Goal: Communication & Community: Answer question/provide support

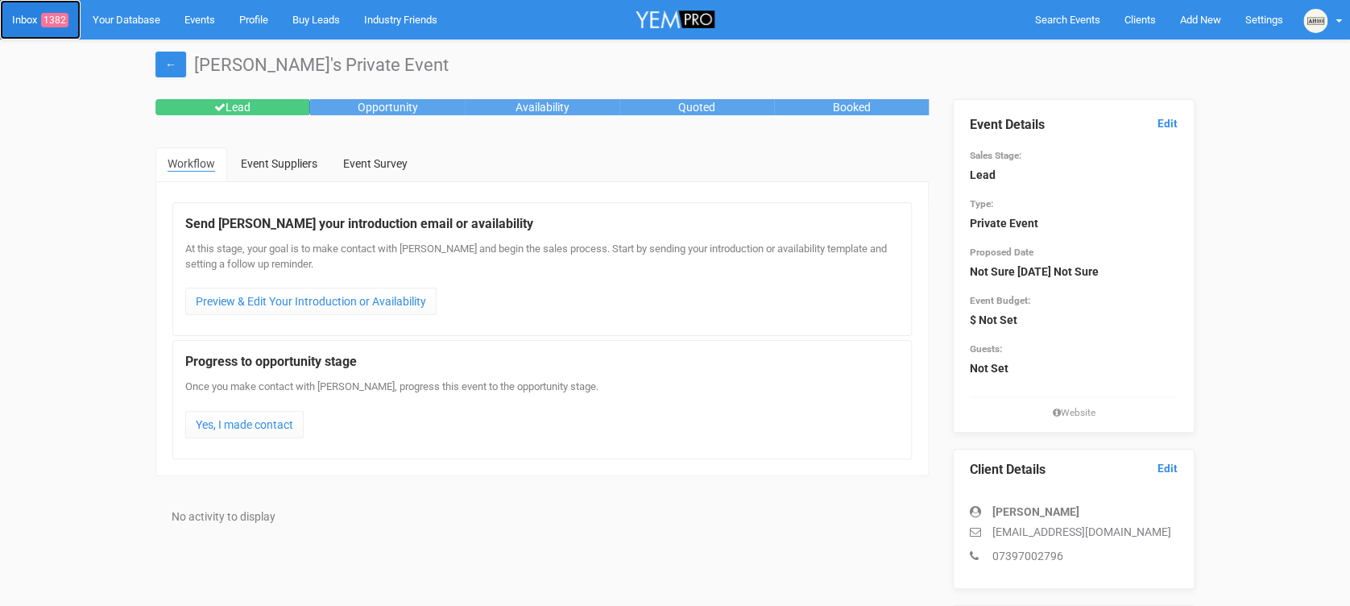
click at [59, 14] on span "1382" at bounding box center [54, 20] width 27 height 14
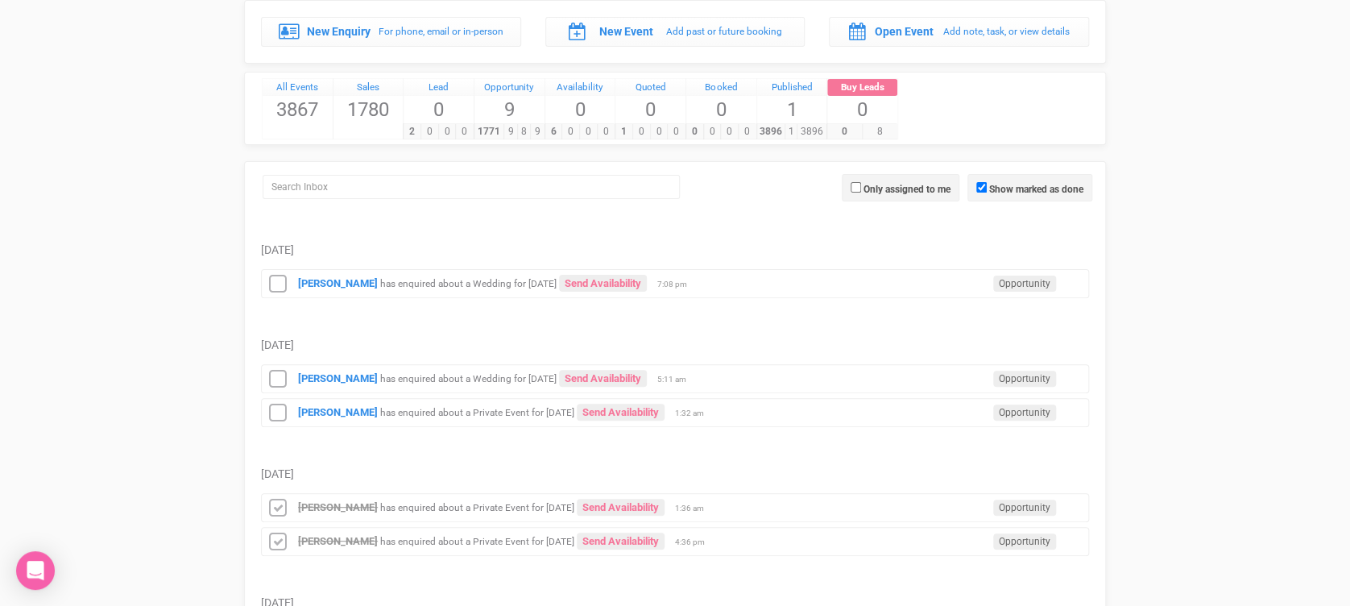
scroll to position [88, 0]
click at [270, 412] on icon at bounding box center [278, 412] width 24 height 21
click at [280, 374] on icon at bounding box center [278, 378] width 24 height 21
click at [277, 284] on icon at bounding box center [278, 283] width 24 height 21
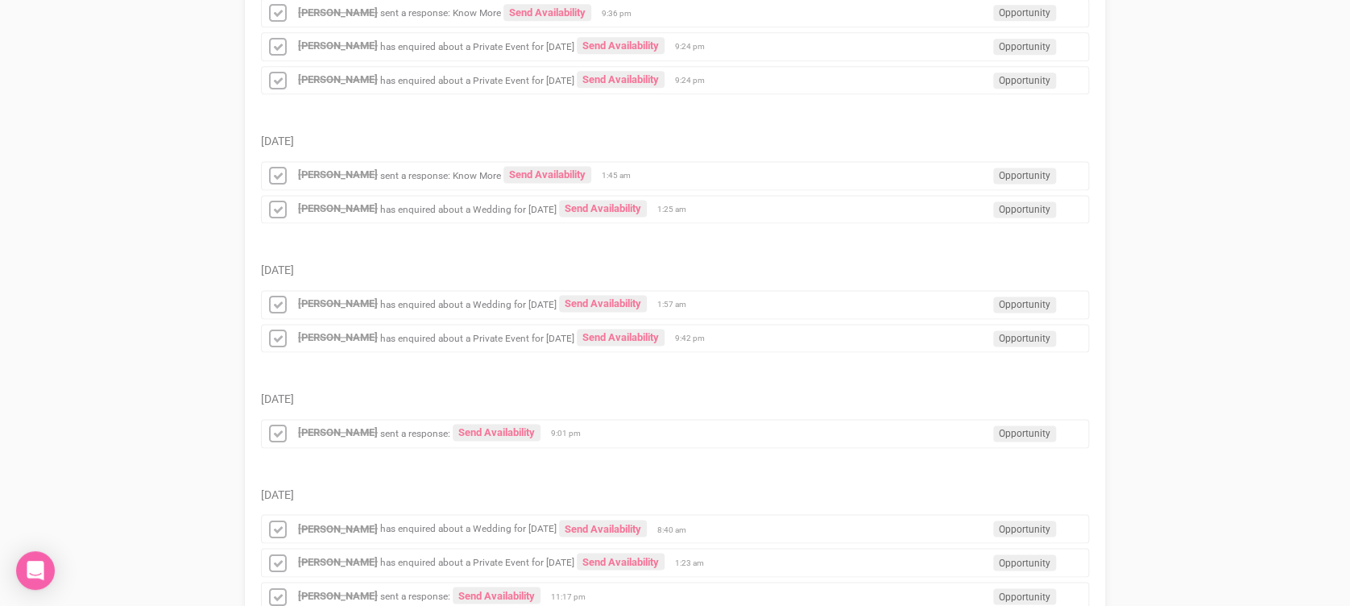
scroll to position [1003, 0]
click at [594, 431] on div "[PERSON_NAME] sent a response: Send Availability Opportunity 9:01 pm" at bounding box center [675, 432] width 828 height 29
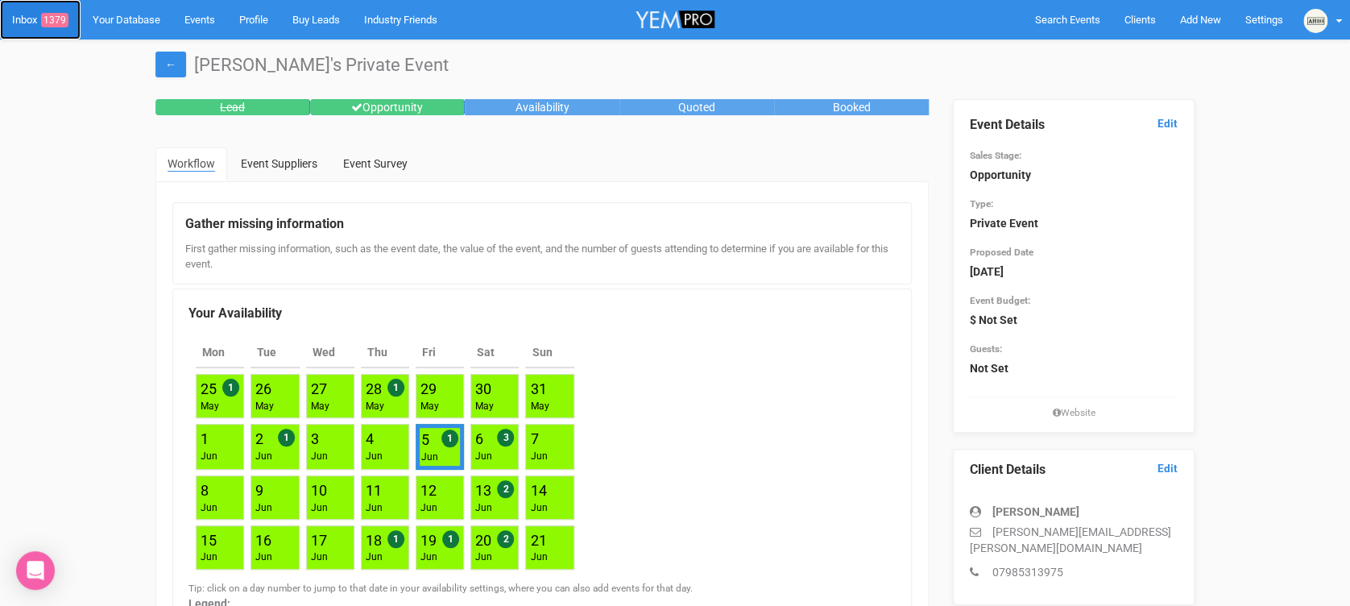
click at [72, 21] on link "Inbox 1379" at bounding box center [40, 19] width 81 height 39
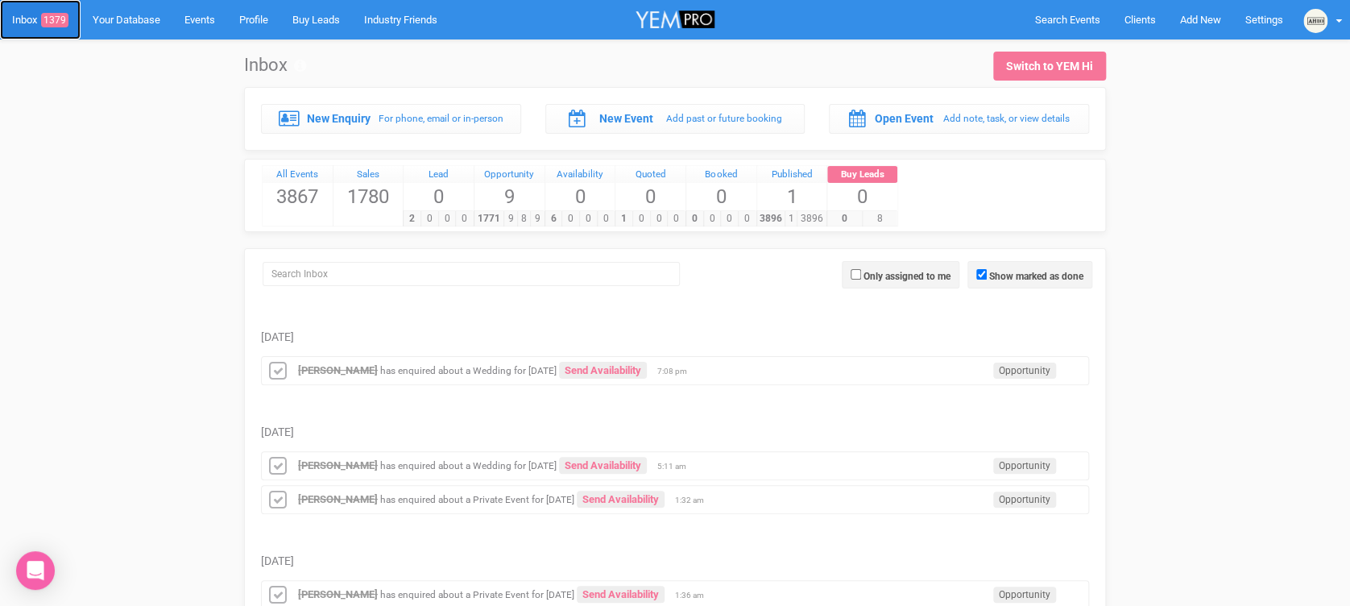
click at [14, 19] on link "Inbox 1379" at bounding box center [40, 19] width 81 height 39
